Goal: Transaction & Acquisition: Subscribe to service/newsletter

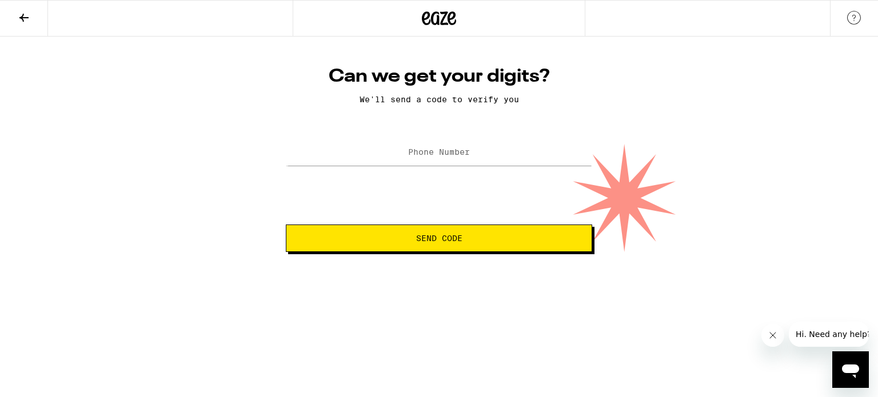
click at [433, 154] on label "Phone Number" at bounding box center [439, 152] width 62 height 9
type input "[PHONE_NUMBER]"
click at [447, 241] on span "Send Code" at bounding box center [439, 238] width 46 height 8
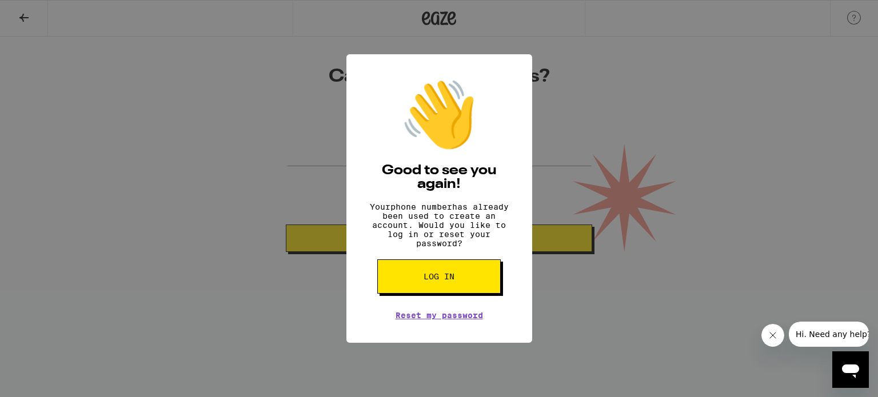
click at [448, 275] on button "Log in" at bounding box center [439, 277] width 124 height 34
